Goal: Transaction & Acquisition: Book appointment/travel/reservation

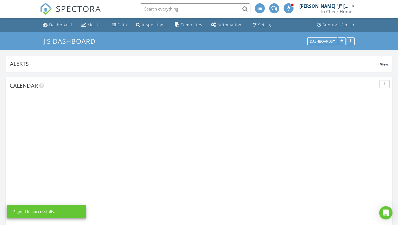
scroll to position [876, 398]
click at [160, 11] on input "text" at bounding box center [195, 8] width 111 height 11
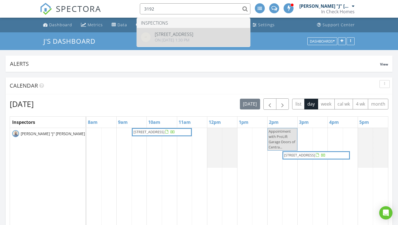
type input "3192"
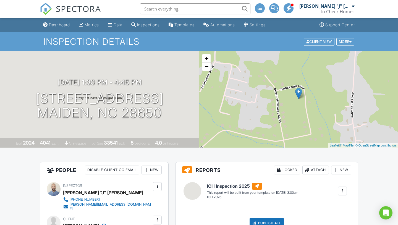
click at [70, 7] on span "SPECTORA" at bounding box center [78, 9] width 45 height 12
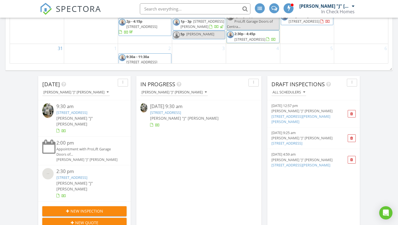
scroll to position [312, 0]
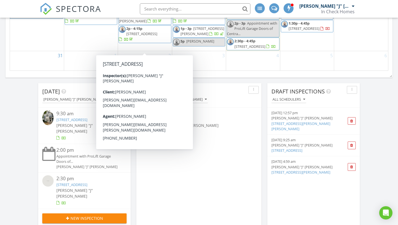
click at [167, 173] on div "In Progress John "J" Nicholson 08/28/25 9:30 am 451 W Worthington Ave, Charlott…" at bounding box center [198, 177] width 125 height 188
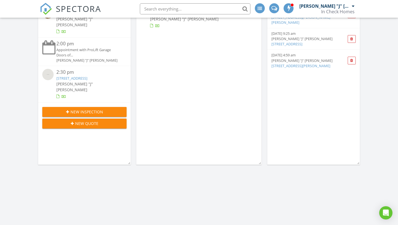
scroll to position [418, 0]
click at [85, 122] on span "New Quote" at bounding box center [86, 124] width 23 height 6
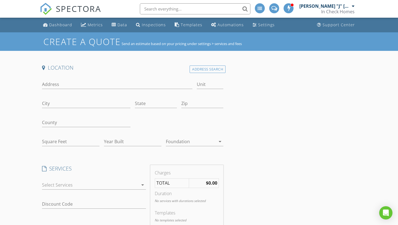
click at [178, 10] on input "text" at bounding box center [195, 8] width 111 height 11
type input "1"
click at [64, 86] on input "Address" at bounding box center [117, 84] width 150 height 9
type input "1"
type input "[STREET_ADDRESS]"
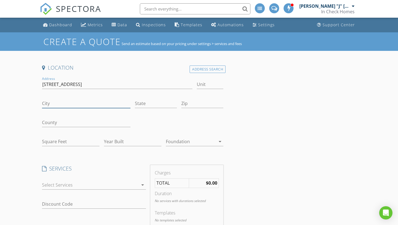
click at [69, 106] on input "City" at bounding box center [86, 103] width 88 height 9
type input "Charlotte"
click at [158, 101] on input "State" at bounding box center [156, 103] width 42 height 9
type input "NC"
click at [192, 104] on input "Zip" at bounding box center [202, 103] width 42 height 9
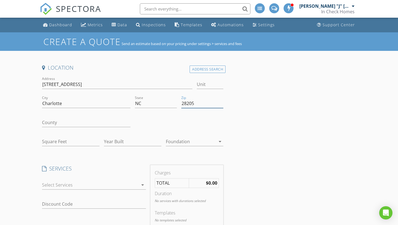
type input "28205"
click at [66, 141] on input "Square Feet" at bounding box center [70, 141] width 57 height 9
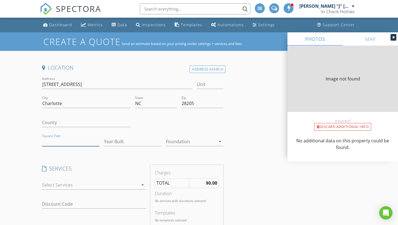
type input "806"
type input "1963"
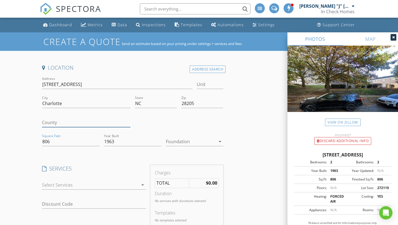
click at [62, 123] on input "County" at bounding box center [86, 122] width 88 height 9
click at [201, 82] on input "Unit" at bounding box center [210, 84] width 27 height 9
type input "G"
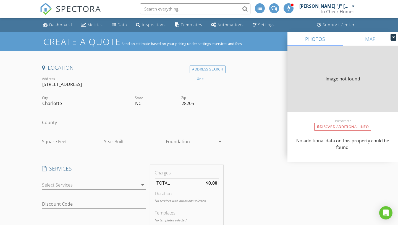
type input "D"
type input "806"
type input "1963"
type input "806"
type input "1963"
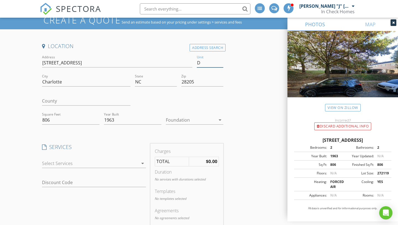
scroll to position [22, 0]
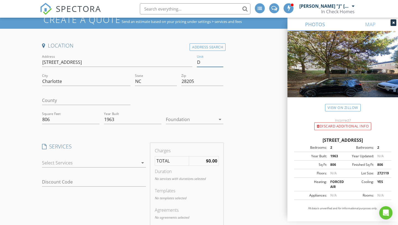
type input "D"
click at [81, 103] on input "County" at bounding box center [86, 100] width 88 height 9
click at [79, 158] on div "check_box_outline_blank NC Residential Inspection NC Residential Construction c…" at bounding box center [94, 164] width 104 height 18
click at [74, 164] on div at bounding box center [90, 162] width 96 height 9
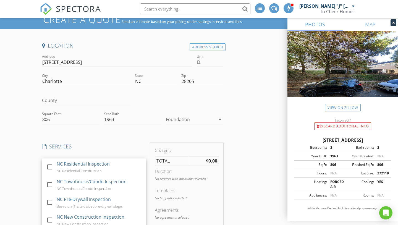
click at [34, 140] on div "Create a Quote Send an estimate based on your pricing under settings > services…" at bounding box center [199, 190] width 398 height 360
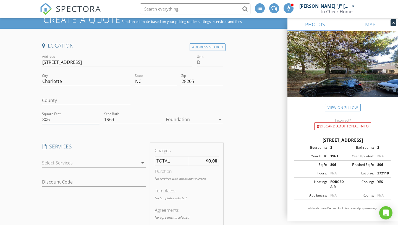
click at [58, 120] on input "806" at bounding box center [70, 119] width 57 height 9
type input "806"
click at [175, 119] on div at bounding box center [191, 119] width 50 height 9
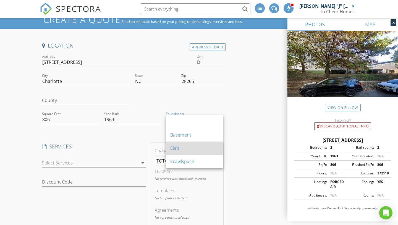
click at [177, 149] on div "Slab" at bounding box center [194, 148] width 49 height 7
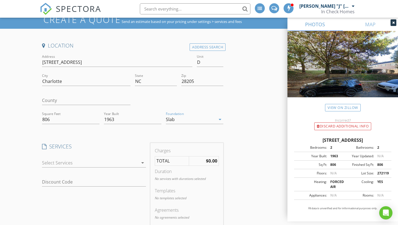
click at [233, 143] on div "Location Address Search Address 1230 Green Oaks Lane Unit D City Charlotte Stat…" at bounding box center [199, 199] width 318 height 315
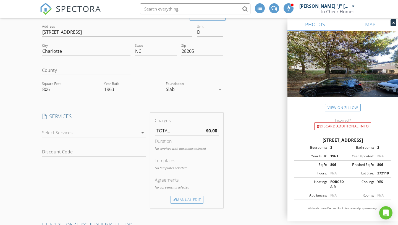
scroll to position [52, 0]
click at [81, 135] on div at bounding box center [90, 132] width 96 height 9
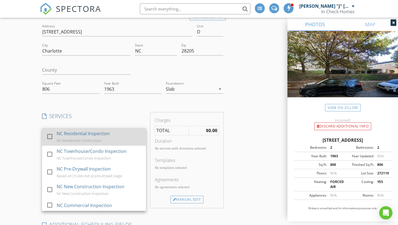
click at [51, 135] on div at bounding box center [49, 136] width 9 height 9
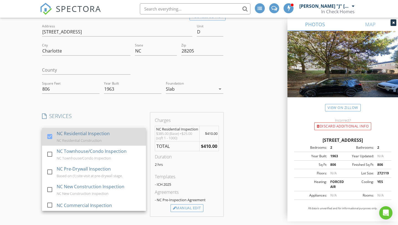
click at [50, 137] on div at bounding box center [49, 136] width 9 height 9
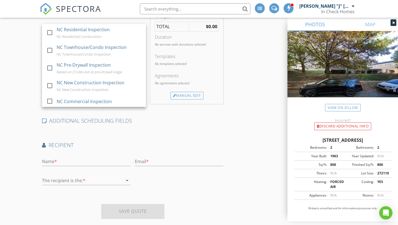
scroll to position [168, 0]
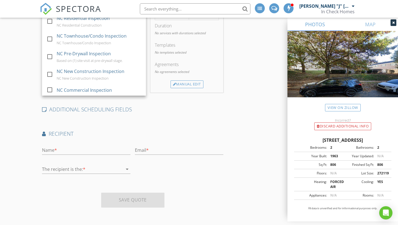
click at [31, 135] on div "Create a Quote Send an estimate based on your pricing under settings > services…" at bounding box center [199, 45] width 398 height 360
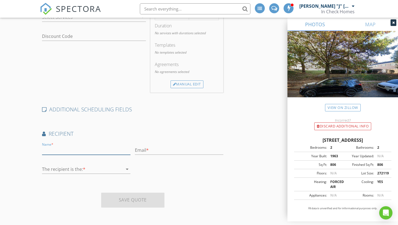
click at [59, 152] on input "text" at bounding box center [86, 150] width 88 height 9
type input "j"
type input "John Ryan Nicholson"
click at [178, 143] on div "Email *" at bounding box center [179, 151] width 88 height 18
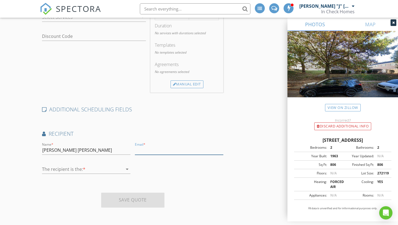
click at [172, 152] on input "text" at bounding box center [179, 150] width 88 height 9
type input "johnryan1224@icloud.com"
click at [97, 167] on div at bounding box center [82, 169] width 81 height 9
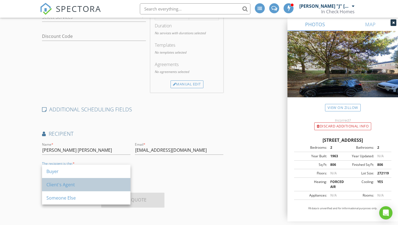
click at [83, 180] on div "Client's Agent" at bounding box center [86, 184] width 80 height 13
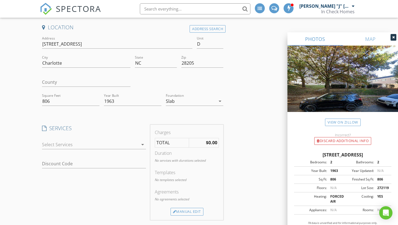
scroll to position [0, 0]
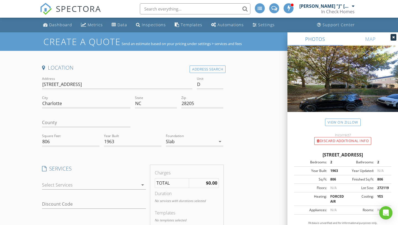
click at [65, 187] on div at bounding box center [90, 184] width 96 height 9
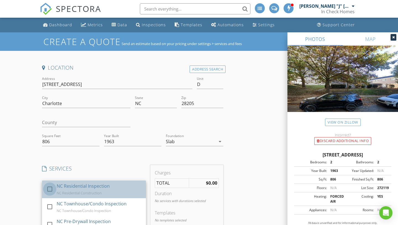
click at [51, 188] on div at bounding box center [49, 188] width 9 height 9
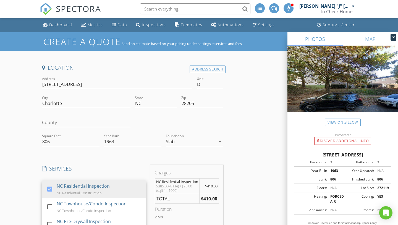
click at [30, 173] on div "Create a Quote Send an estimate based on your pricing under settings > services…" at bounding box center [199, 216] width 398 height 369
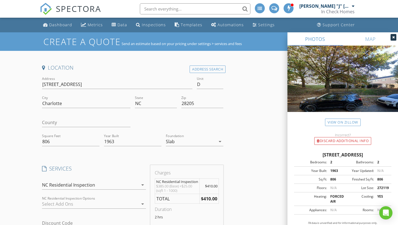
click at [91, 12] on span "SPECTORA" at bounding box center [78, 9] width 45 height 12
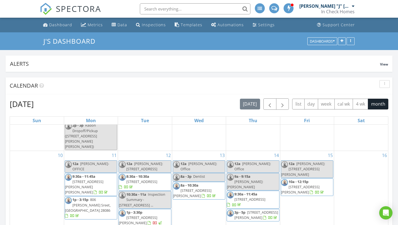
click at [169, 5] on input "text" at bounding box center [195, 8] width 111 height 11
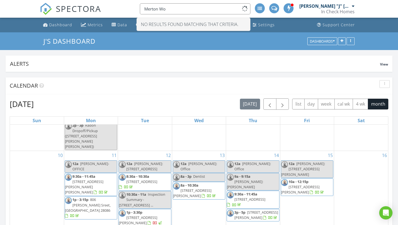
type input "Merton Wo"
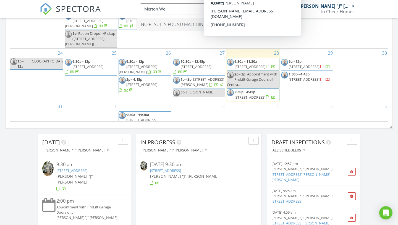
scroll to position [252, 0]
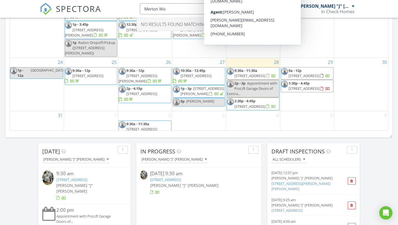
click at [204, 111] on div "3" at bounding box center [199, 136] width 54 height 51
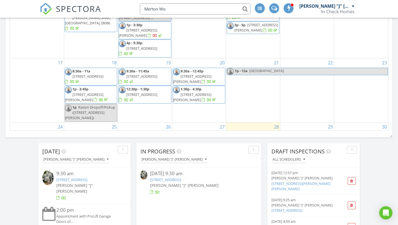
scroll to position [114, 0]
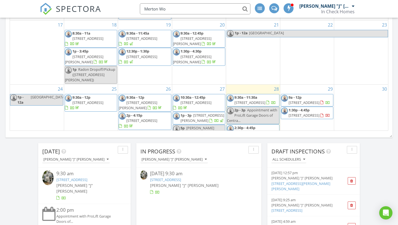
click at [246, 100] on span "451 W Worthington Ave, Charlotte 28203" at bounding box center [249, 102] width 31 height 5
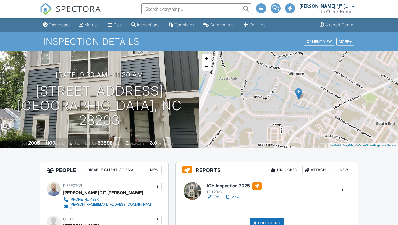
click at [225, 186] on h6 "ICH Inspection 2025" at bounding box center [234, 185] width 55 height 7
